Goal: Information Seeking & Learning: Learn about a topic

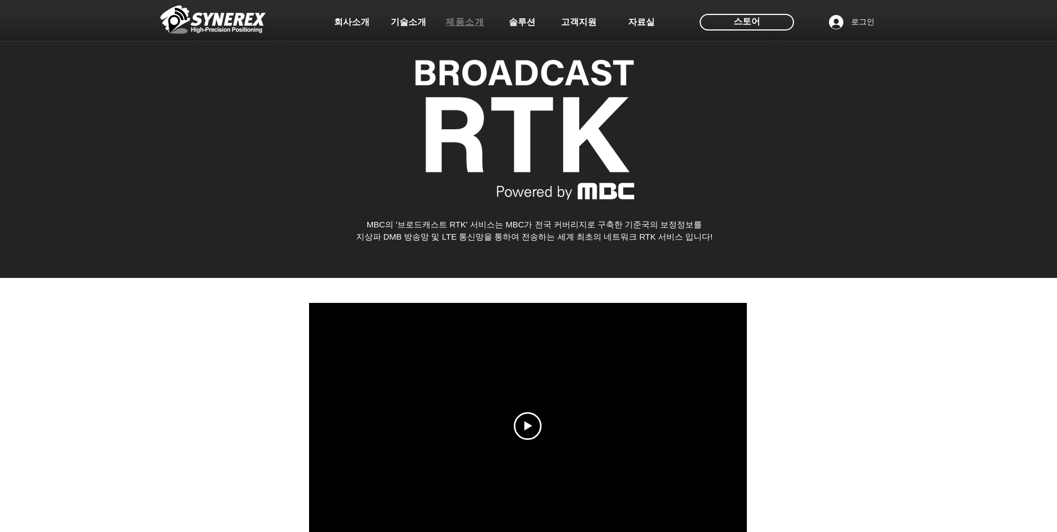
drag, startPoint x: 0, startPoint y: 0, endPoint x: 468, endPoint y: 24, distance: 468.2
click at [468, 24] on span "제품소개" at bounding box center [464, 23] width 39 height 12
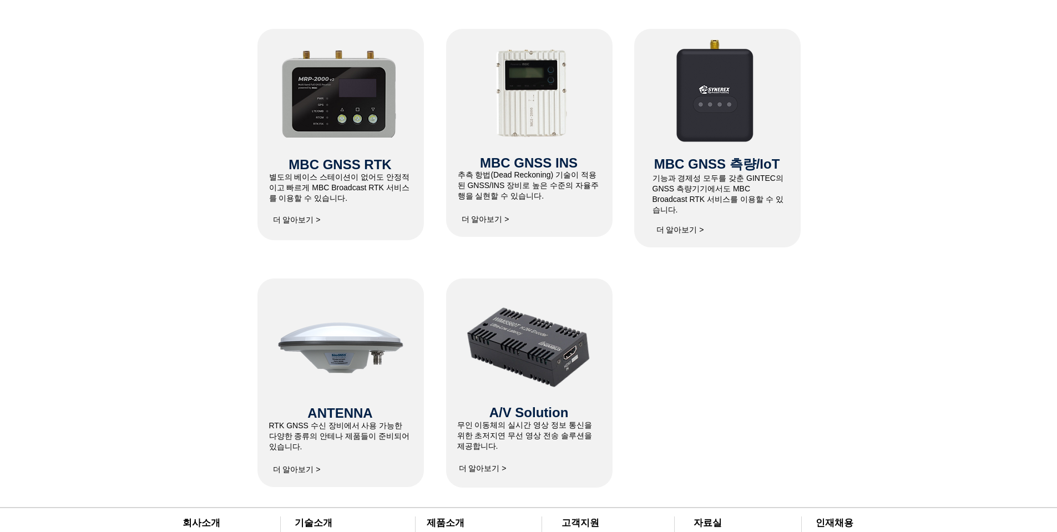
scroll to position [555, 0]
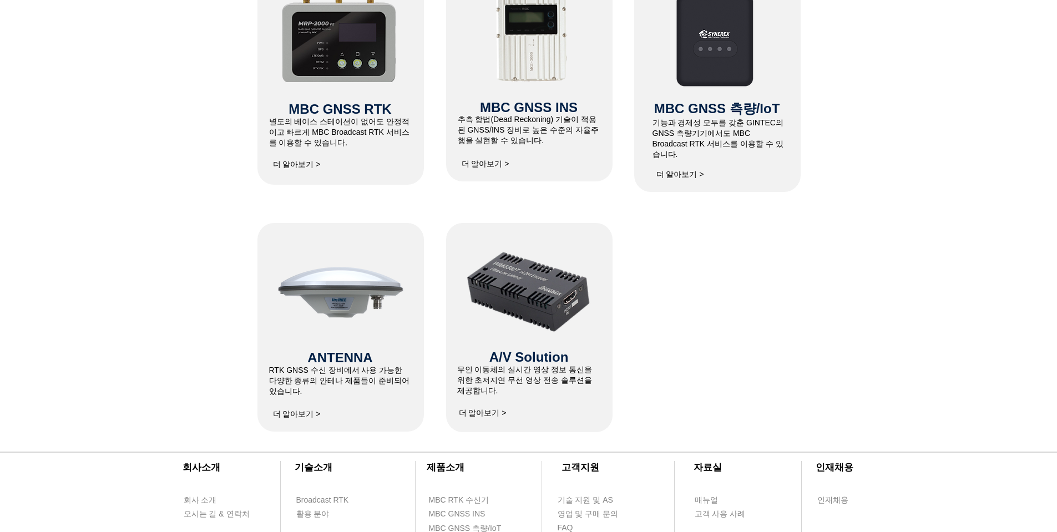
click at [489, 414] on span "더 알아보기 >" at bounding box center [483, 413] width 48 height 10
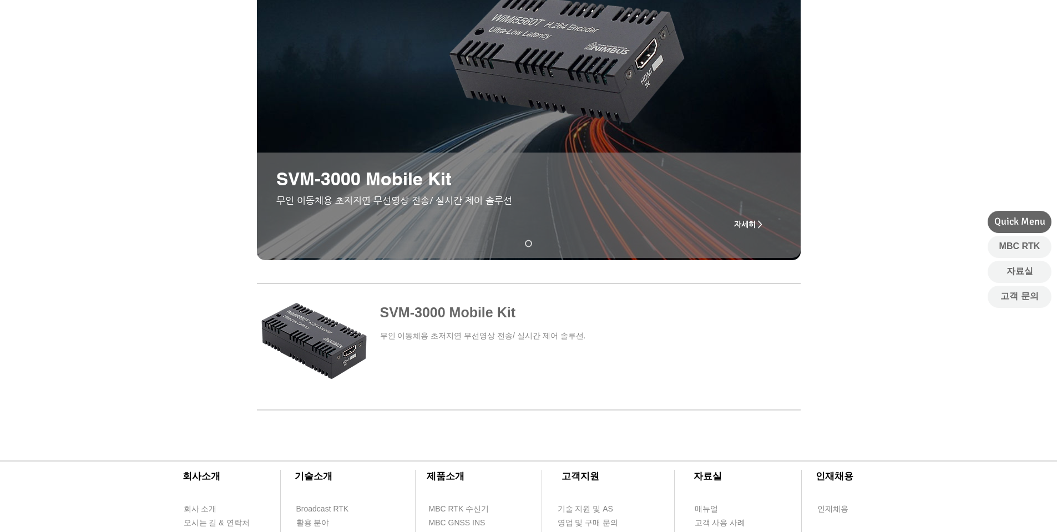
scroll to position [368, 0]
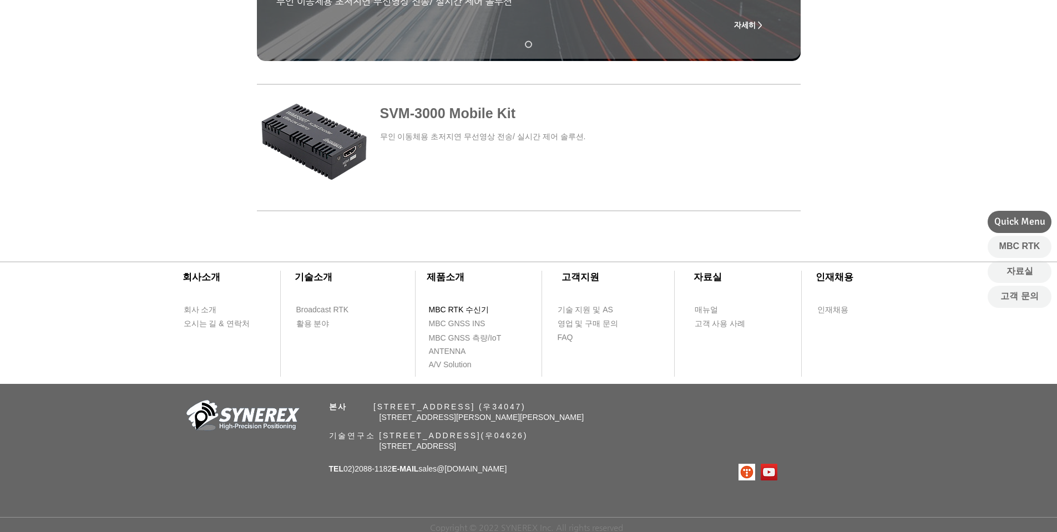
click at [458, 305] on span "MBC RTK 수신기" at bounding box center [459, 309] width 60 height 11
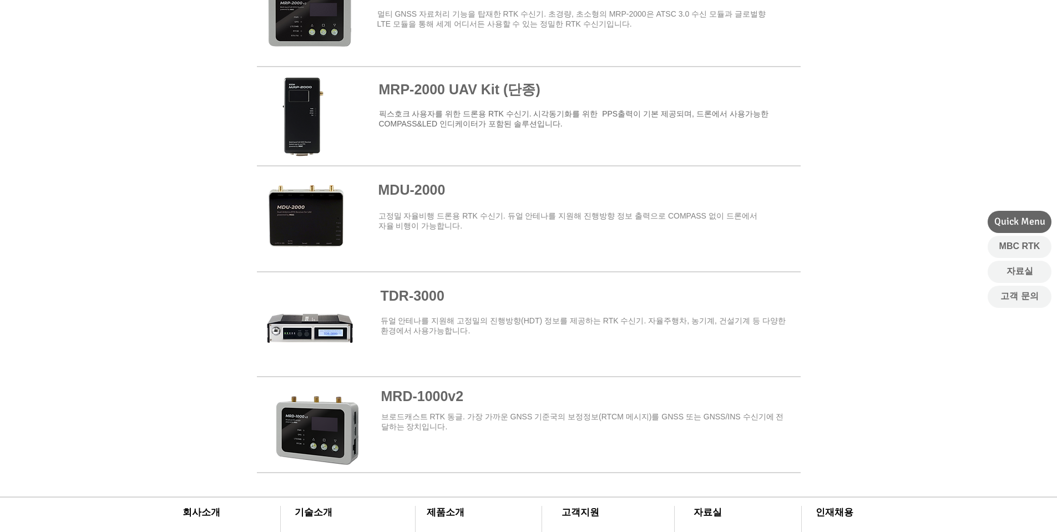
scroll to position [1220, 0]
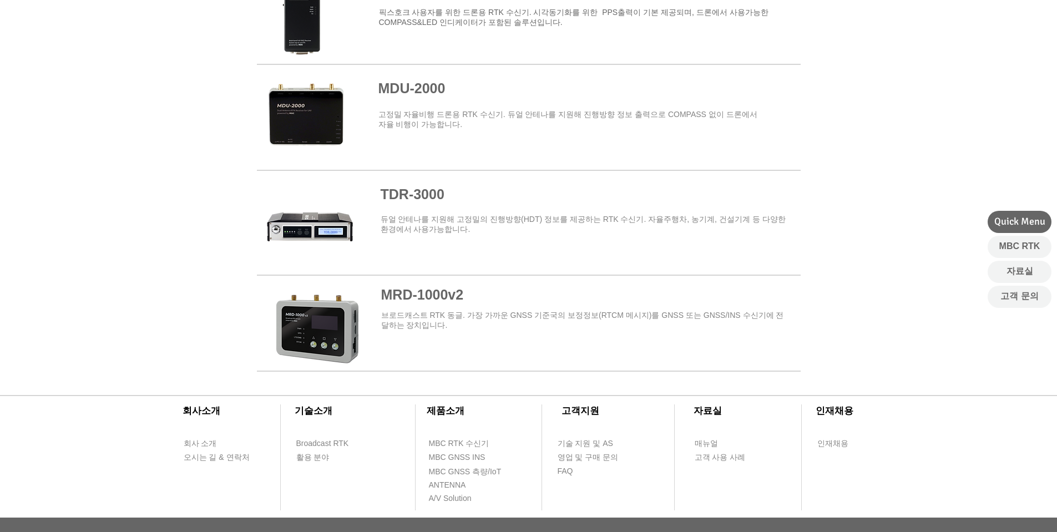
click at [423, 191] on span at bounding box center [529, 216] width 544 height 89
